Goal: Task Accomplishment & Management: Manage account settings

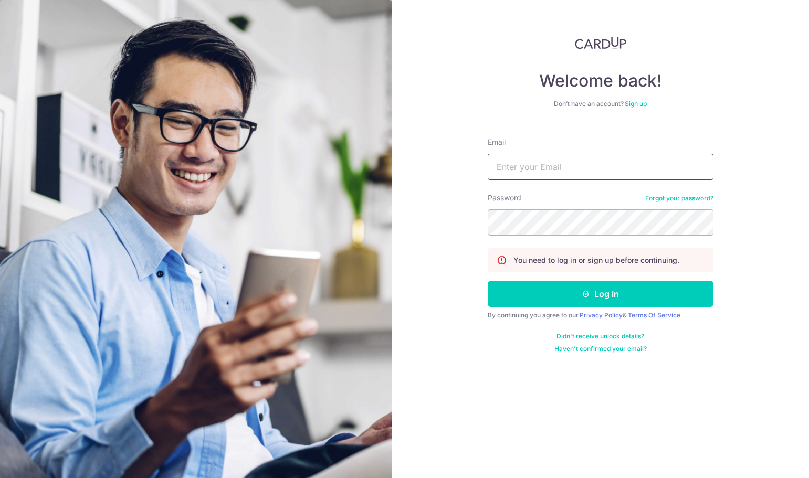
click at [515, 159] on input "Email" at bounding box center [601, 167] width 226 height 26
type input "[PERSON_NAME][EMAIL_ADDRESS][DOMAIN_NAME]"
click at [587, 295] on icon "submit" at bounding box center [586, 294] width 8 height 8
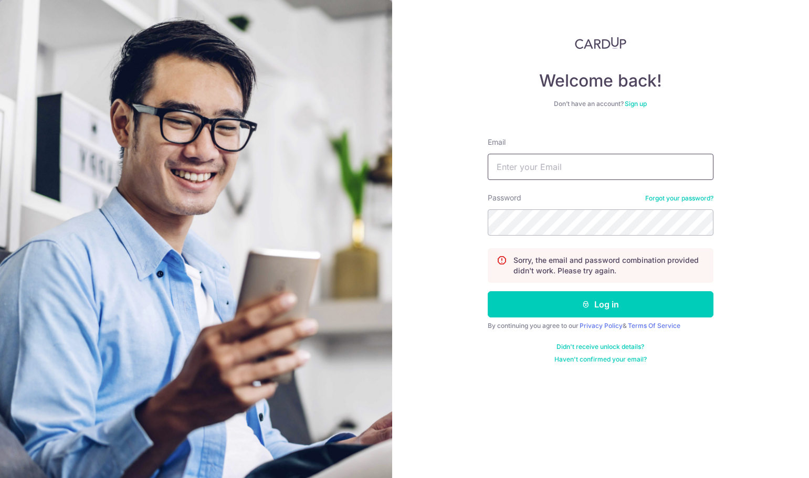
click at [495, 171] on input "Email" at bounding box center [601, 167] width 226 height 26
type input "[PERSON_NAME][EMAIL_ADDRESS][DOMAIN_NAME]"
click at [598, 301] on button "Log in" at bounding box center [601, 304] width 226 height 26
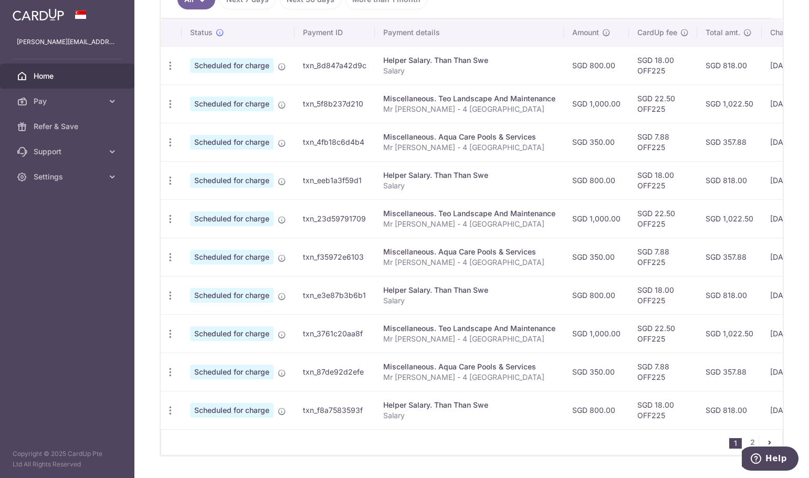
scroll to position [339, 0]
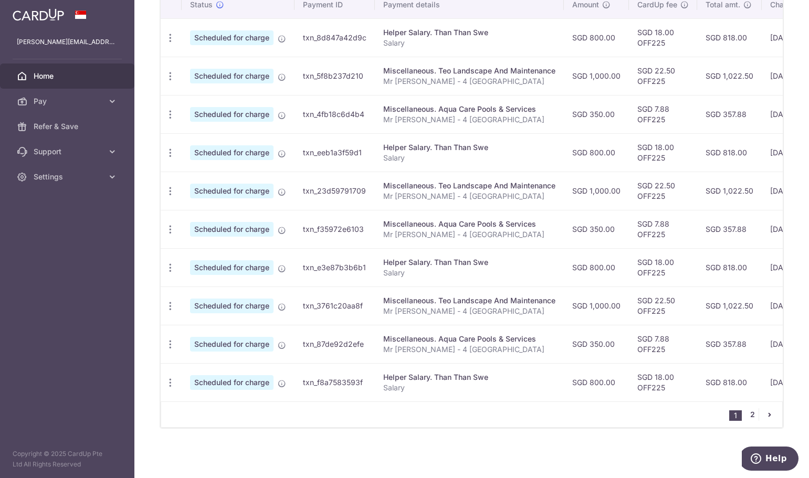
click at [750, 417] on link "2" at bounding box center [752, 415] width 13 height 13
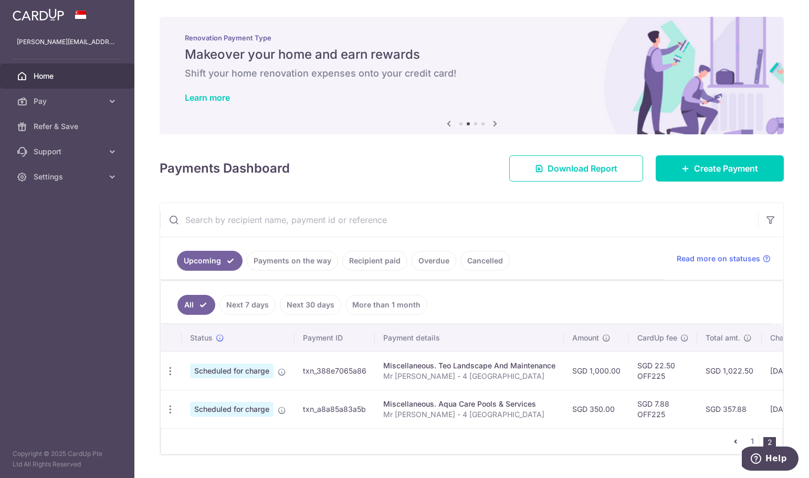
click at [282, 259] on link "Payments on the way" at bounding box center [292, 261] width 91 height 20
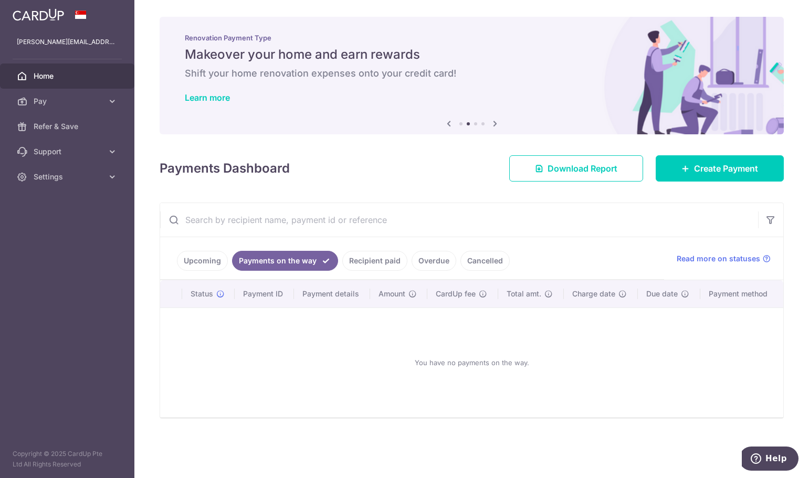
click at [385, 258] on link "Recipient paid" at bounding box center [374, 261] width 65 height 20
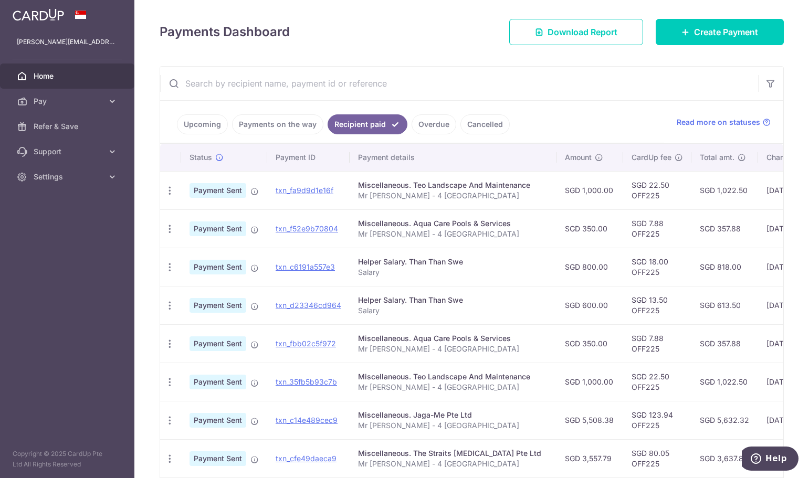
scroll to position [294, 0]
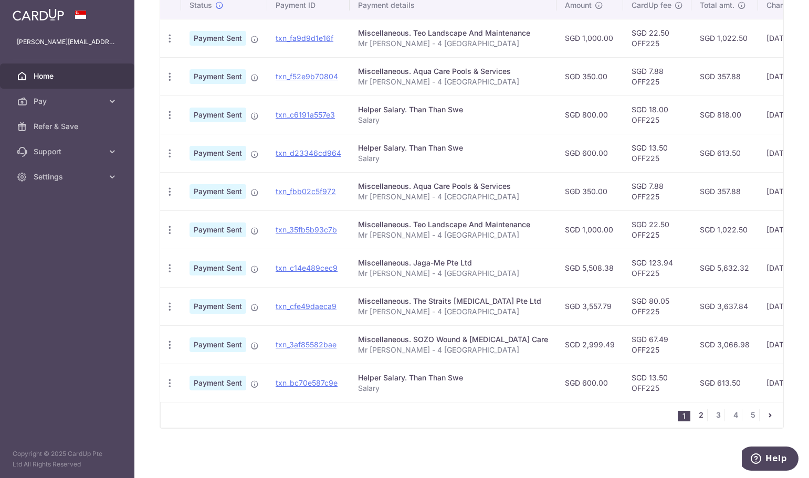
click at [698, 415] on link "2" at bounding box center [701, 415] width 13 height 13
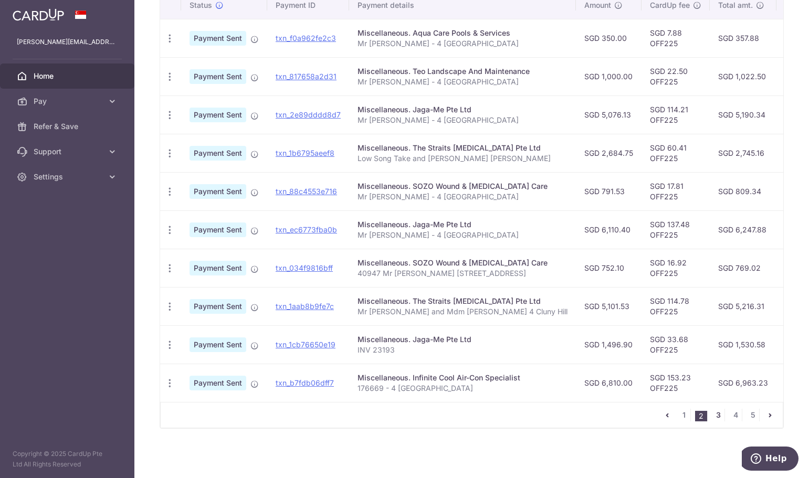
click at [716, 414] on link "3" at bounding box center [718, 415] width 13 height 13
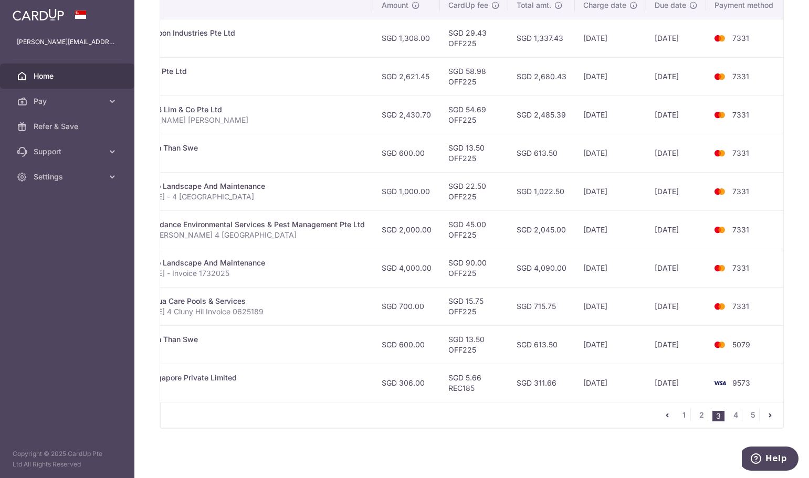
scroll to position [0, 0]
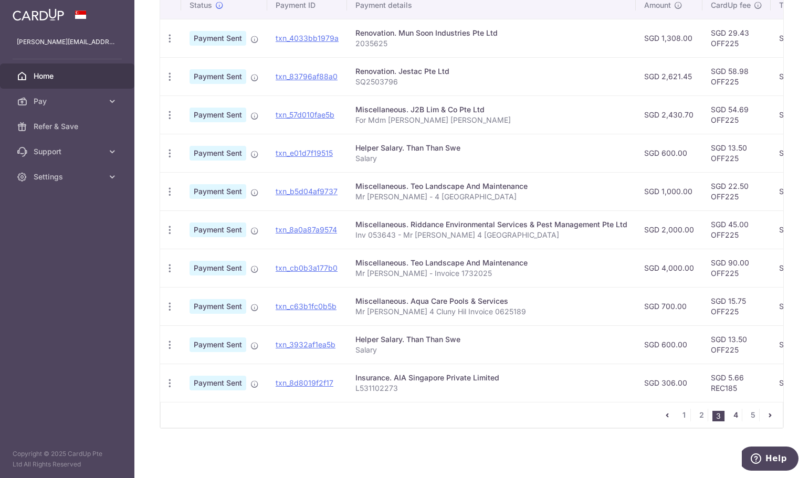
click at [729, 416] on link "4" at bounding box center [735, 415] width 13 height 13
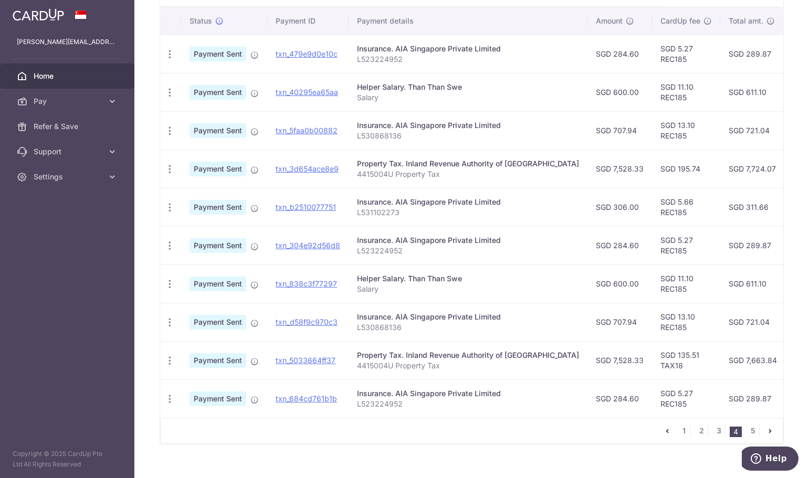
scroll to position [294, 0]
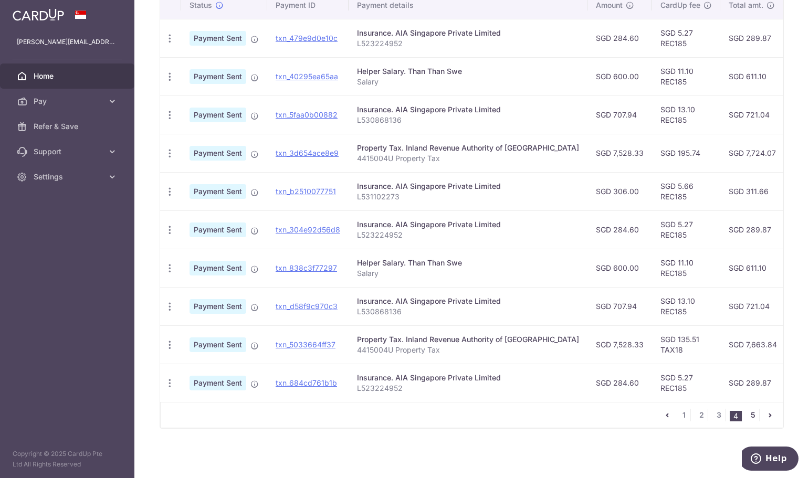
click at [752, 416] on link "5" at bounding box center [753, 415] width 13 height 13
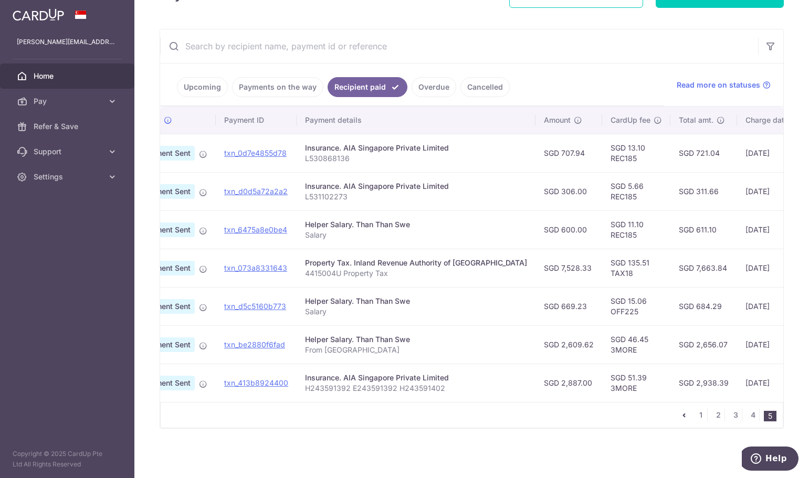
scroll to position [0, 0]
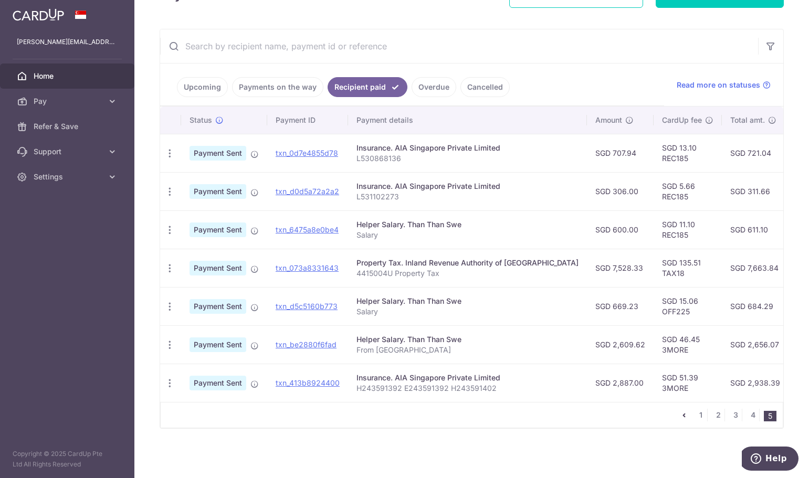
click at [464, 373] on div "Insurance. AIA Singapore Private Limited" at bounding box center [468, 378] width 222 height 11
click at [227, 377] on span "Payment Sent" at bounding box center [218, 383] width 57 height 15
click at [307, 379] on link "txn_413b8924400" at bounding box center [308, 383] width 64 height 9
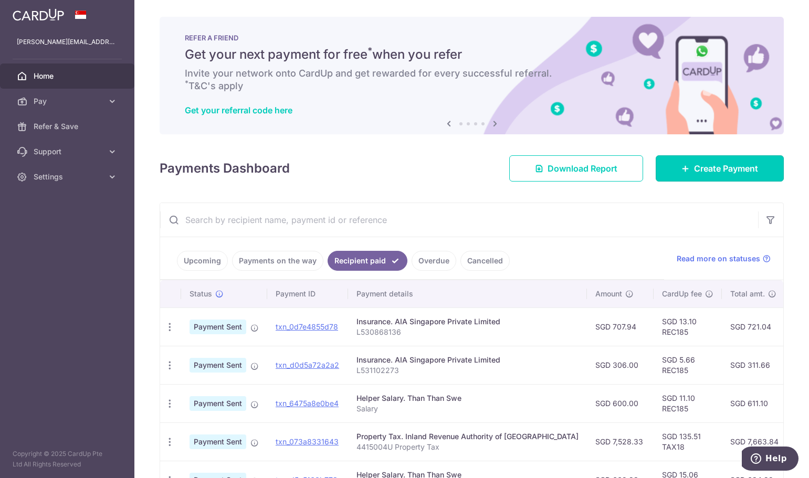
click at [685, 169] on link "Create Payment" at bounding box center [720, 168] width 128 height 26
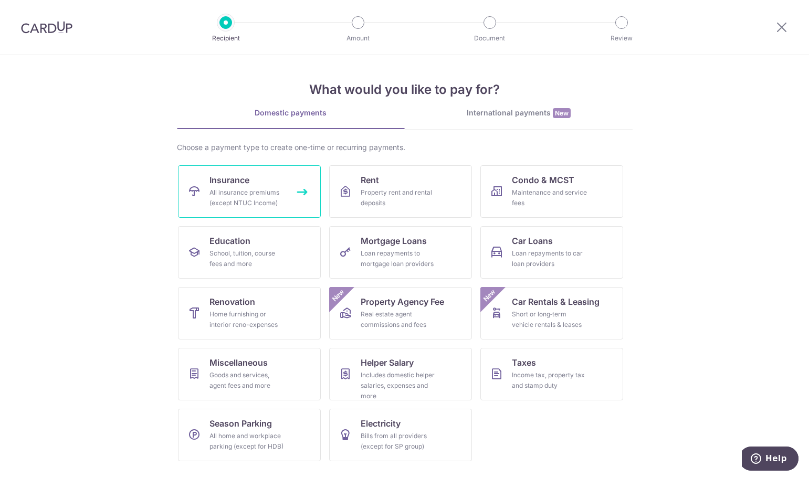
click at [245, 182] on span "Insurance" at bounding box center [230, 180] width 40 height 13
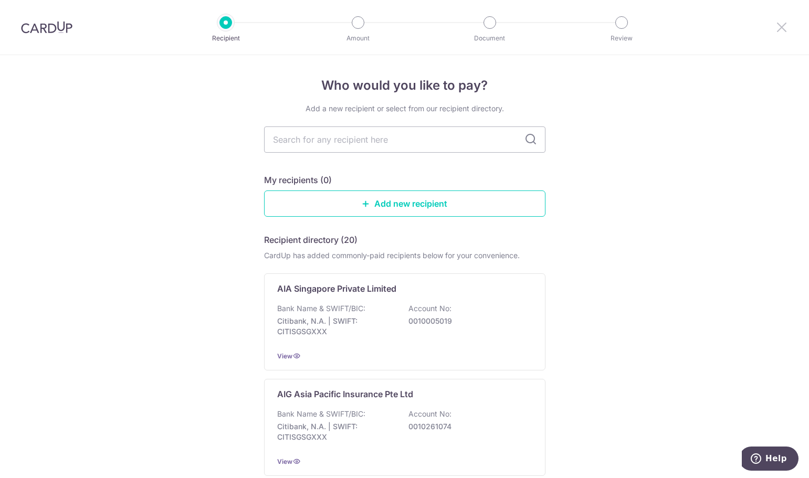
click at [783, 21] on icon at bounding box center [782, 26] width 13 height 13
